Goal: Navigation & Orientation: Find specific page/section

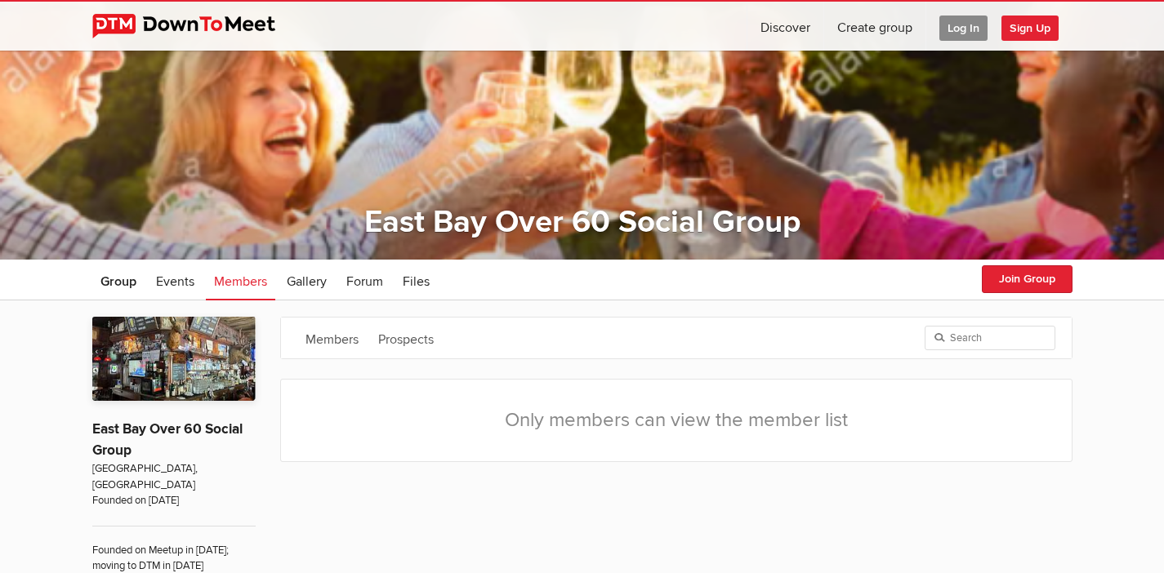
scroll to position [77, 0]
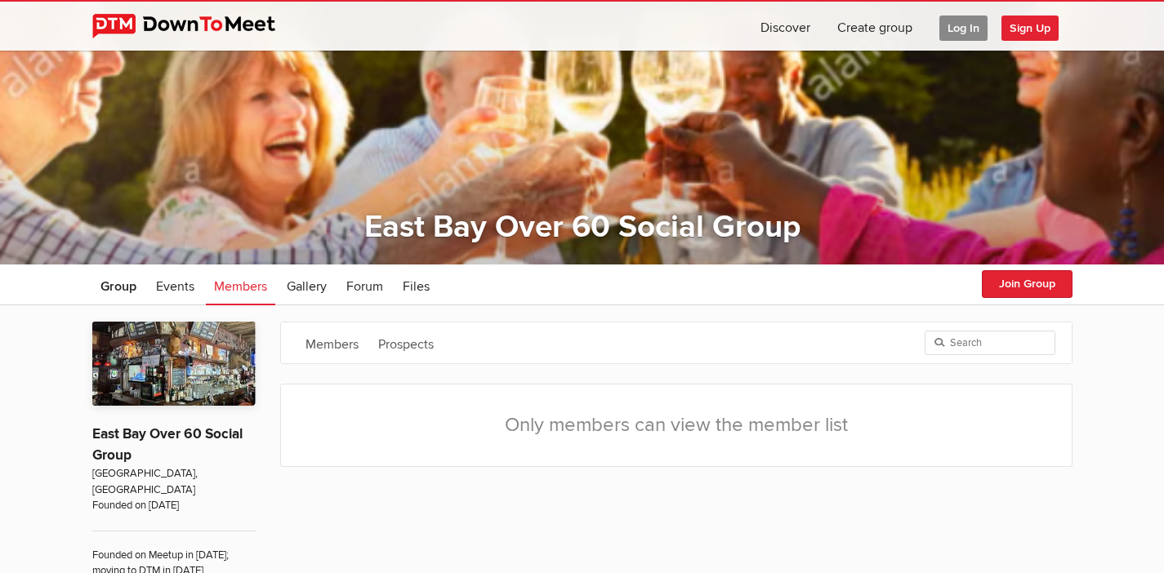
drag, startPoint x: 1165, startPoint y: 47, endPoint x: 1136, endPoint y: 81, distance: 44.6
click at [1136, 81] on html "☰ Discover Create group Log In Sign Up Log In Sign Up Home Discover Profile Eas…" at bounding box center [582, 209] width 1164 height 573
click at [310, 287] on span "Gallery" at bounding box center [307, 286] width 40 height 16
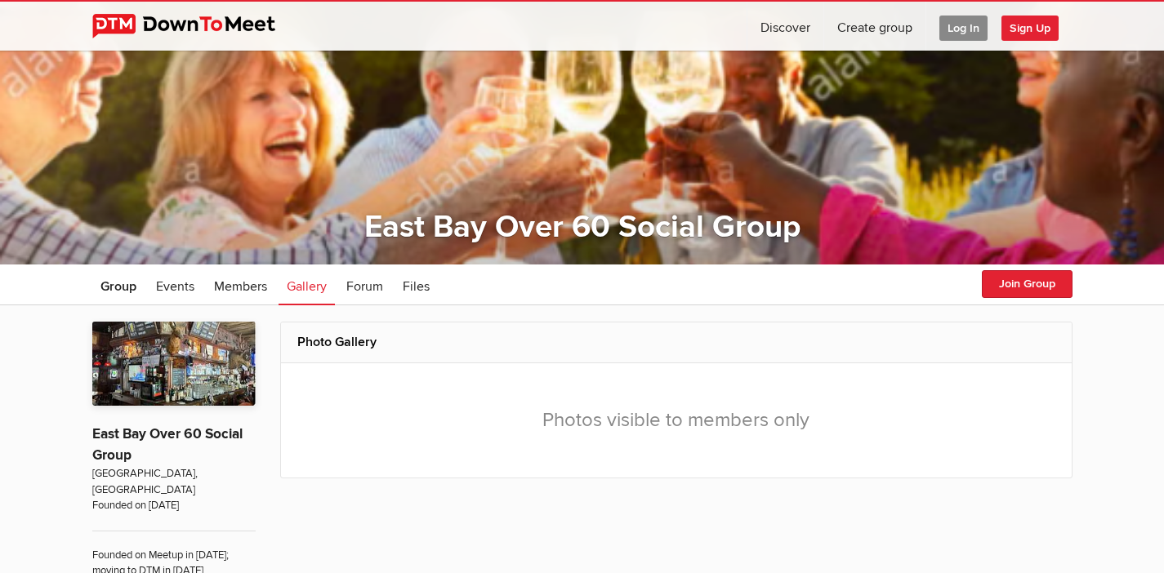
click at [341, 348] on h2 "Photo Gallery" at bounding box center [676, 342] width 758 height 39
click at [341, 342] on h2 "Photo Gallery" at bounding box center [676, 342] width 758 height 39
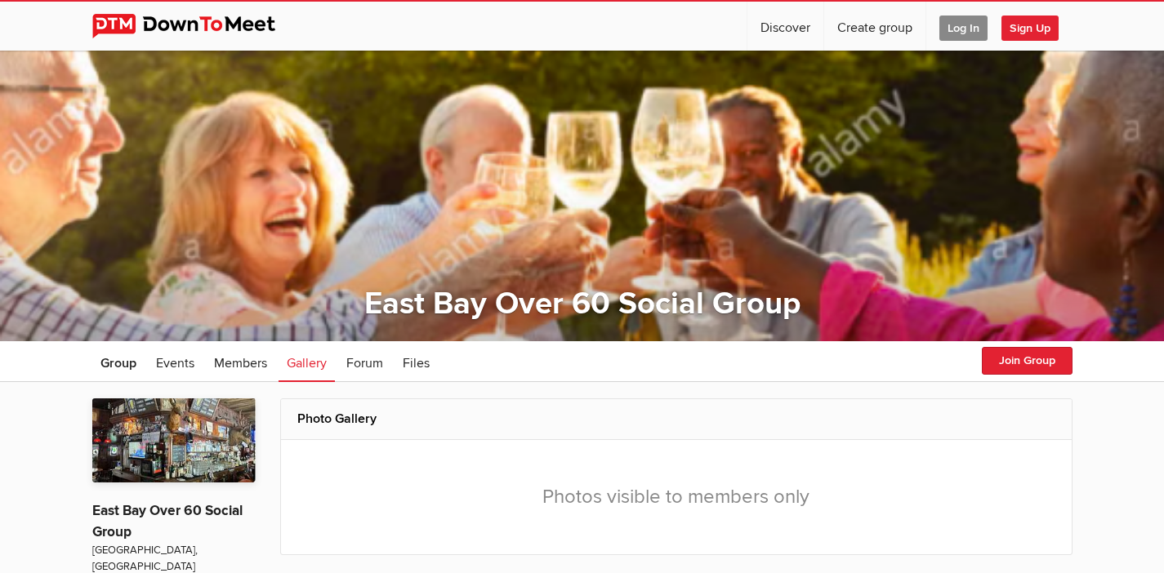
click at [958, 22] on span "Log In" at bounding box center [963, 28] width 48 height 25
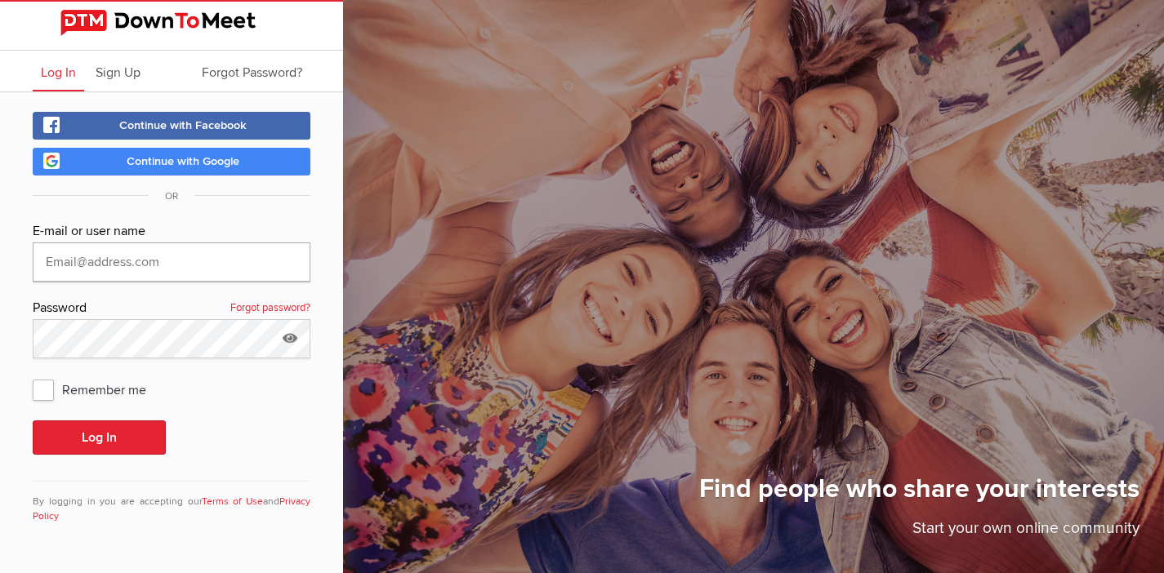
type input "vicki.enteen@gmail.com"
click at [60, 76] on span "Log In" at bounding box center [58, 73] width 35 height 16
click at [285, 338] on icon at bounding box center [290, 338] width 24 height 38
click at [51, 387] on span "Remember me" at bounding box center [98, 389] width 130 height 29
click at [33, 375] on input "Remember me" at bounding box center [32, 374] width 1 height 1
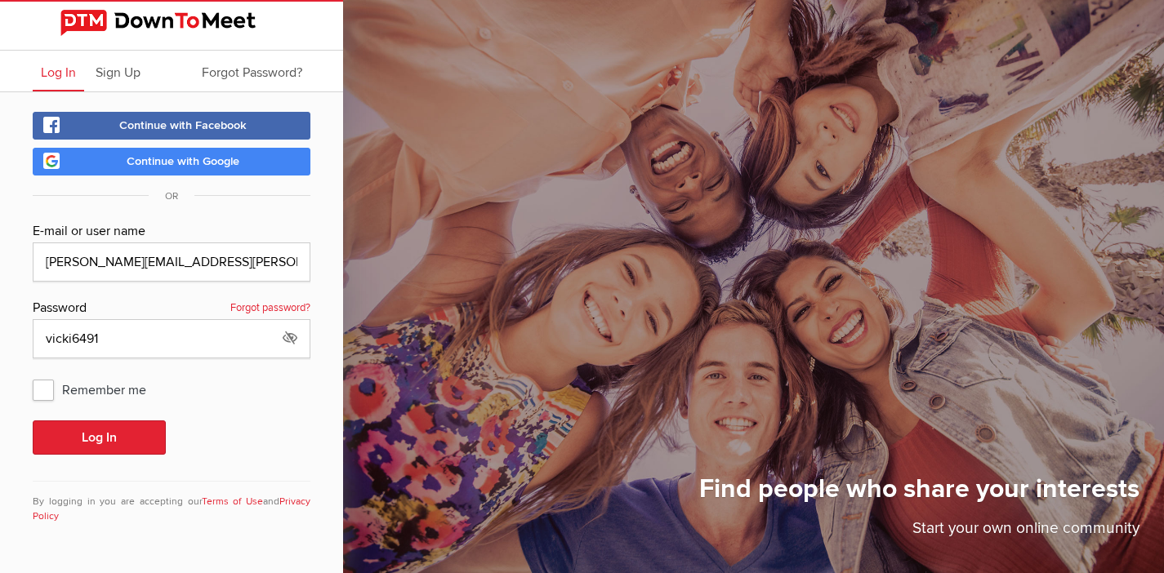
checkbox input "true"
click at [96, 431] on button "Log In" at bounding box center [99, 438] width 133 height 34
